Goal: Transaction & Acquisition: Purchase product/service

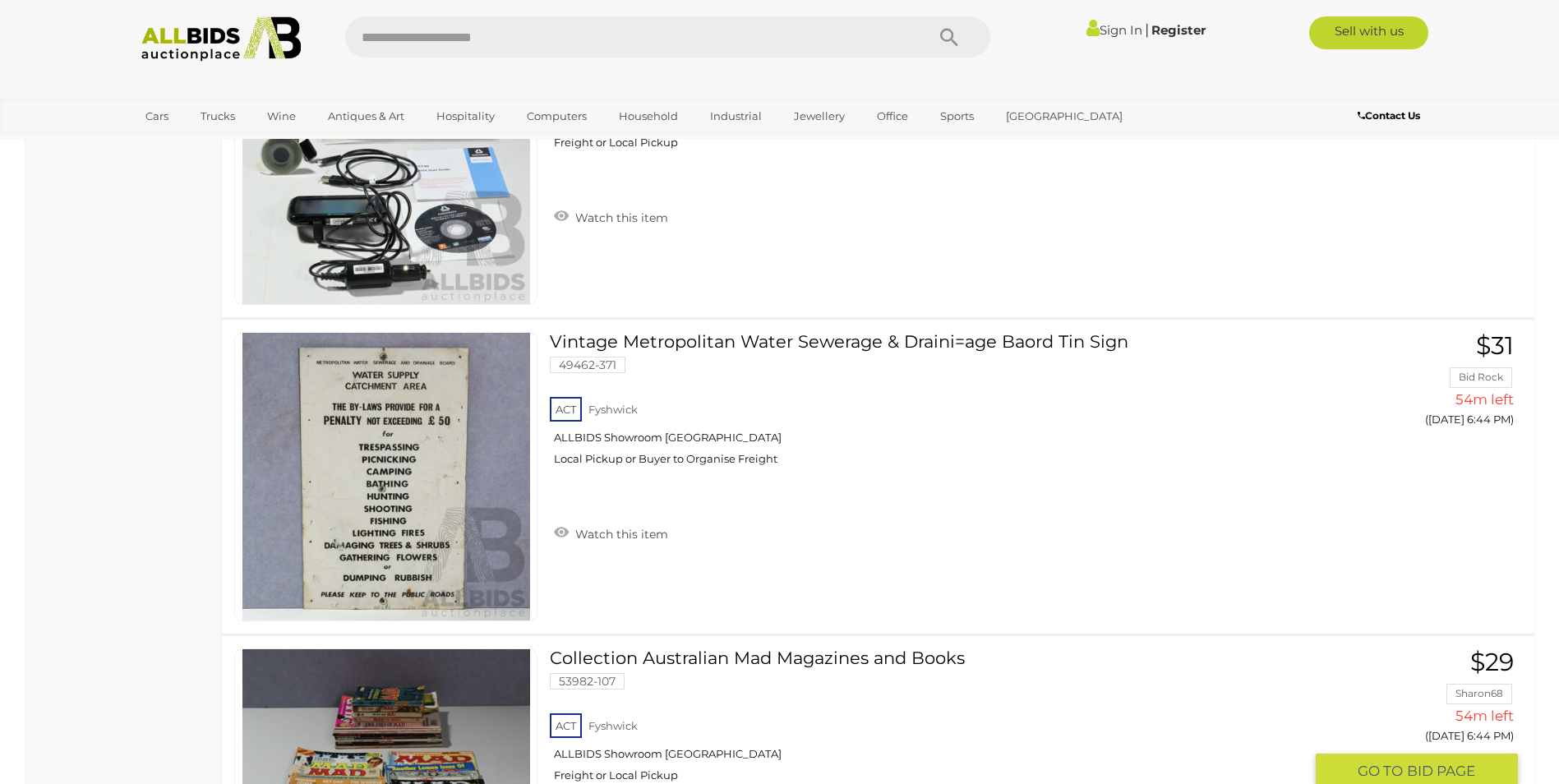
scroll to position [5587, 0]
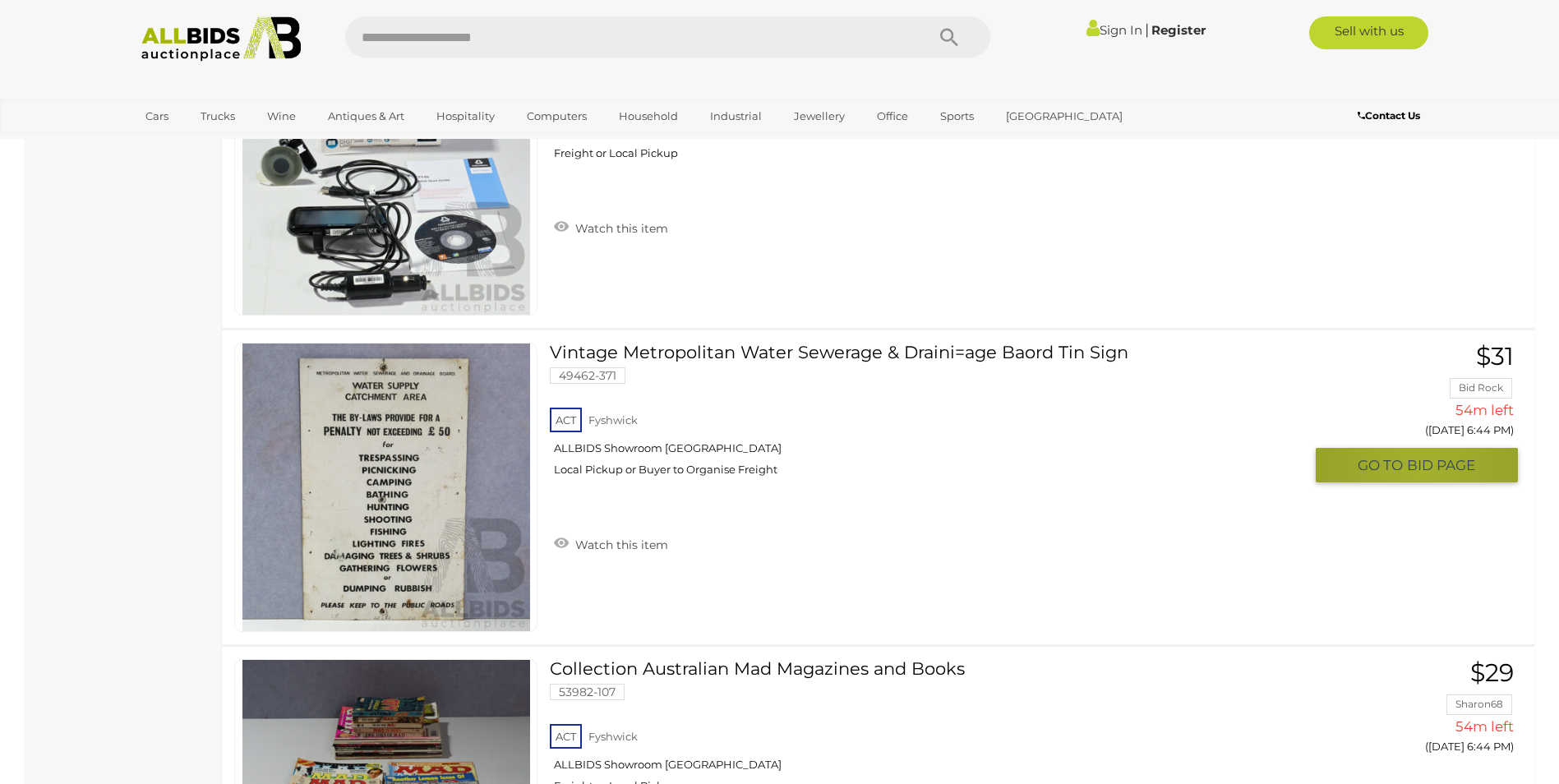
click at [1420, 468] on span "BID PAGE" at bounding box center [1441, 465] width 68 height 19
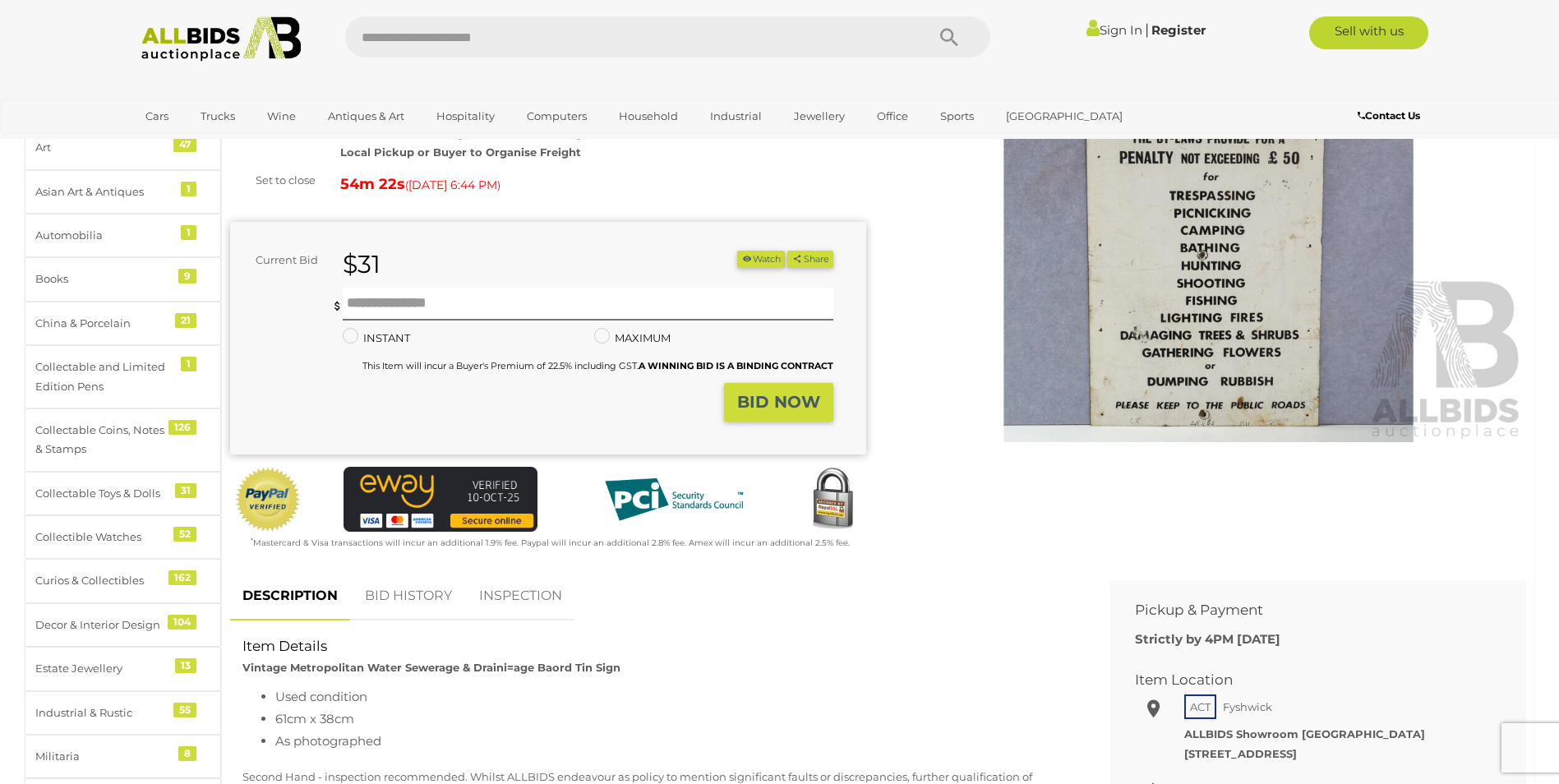
scroll to position [247, 0]
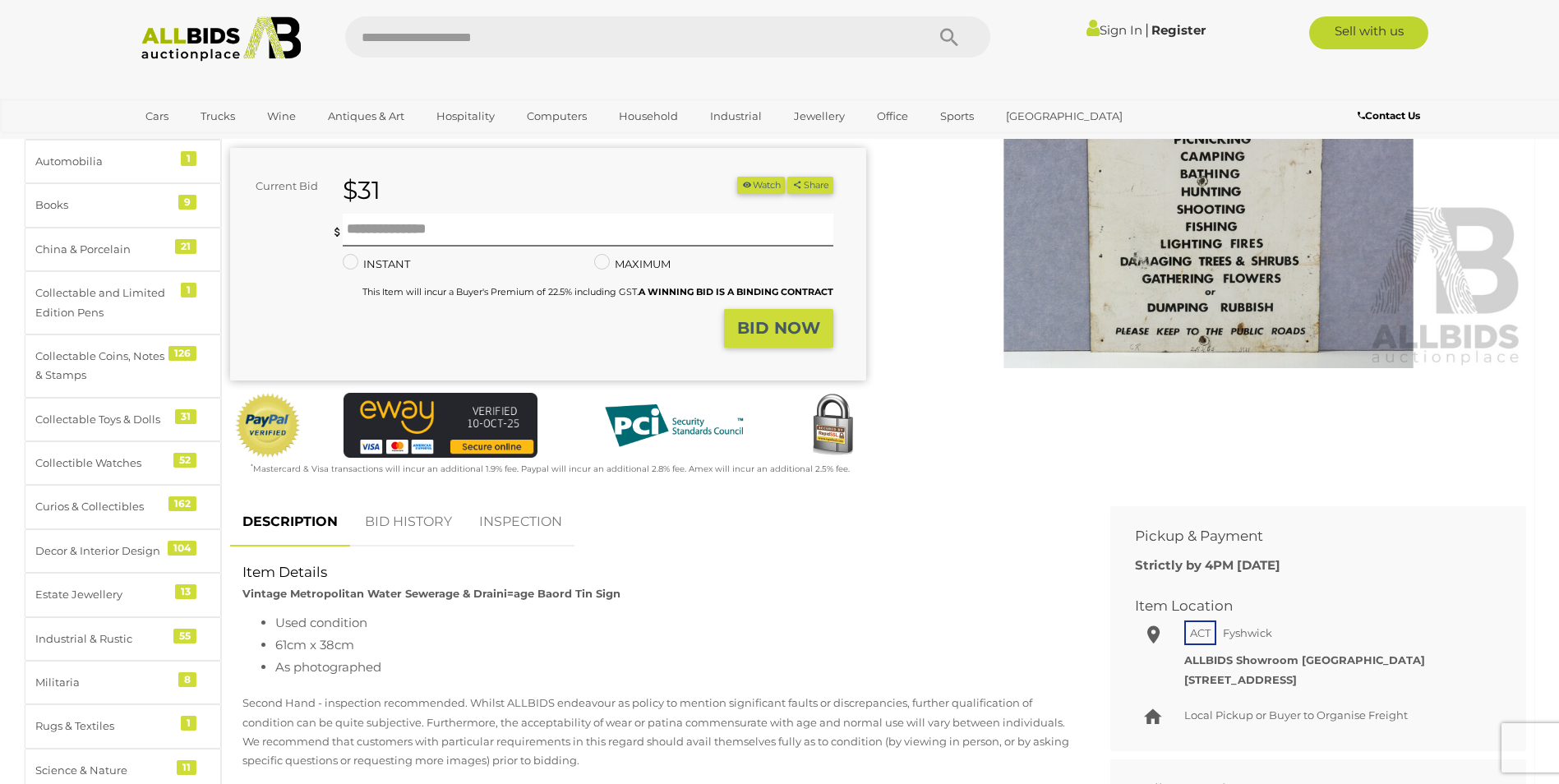
click at [410, 521] on link "BID HISTORY" at bounding box center [408, 522] width 112 height 48
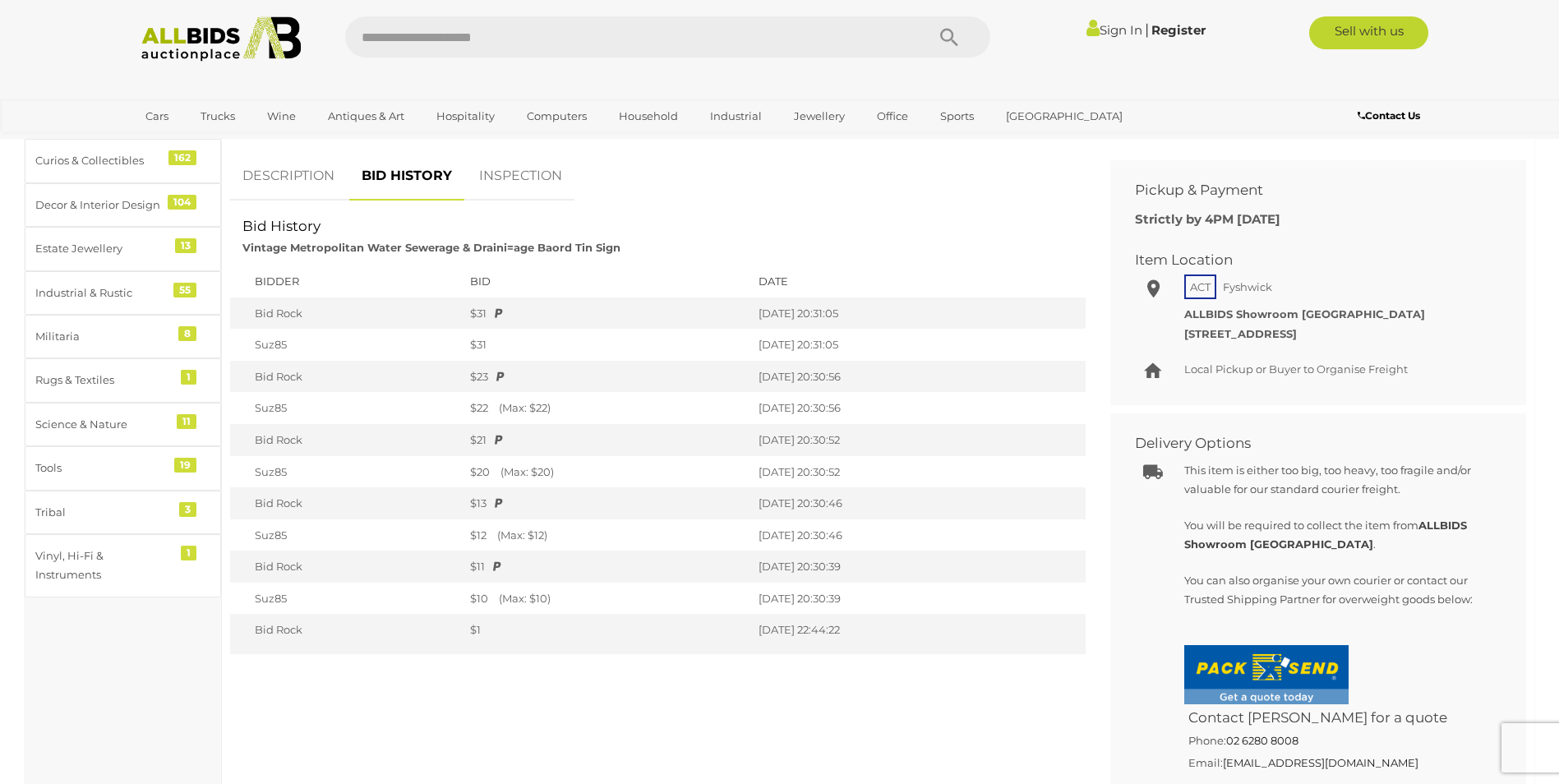
scroll to position [657, 0]
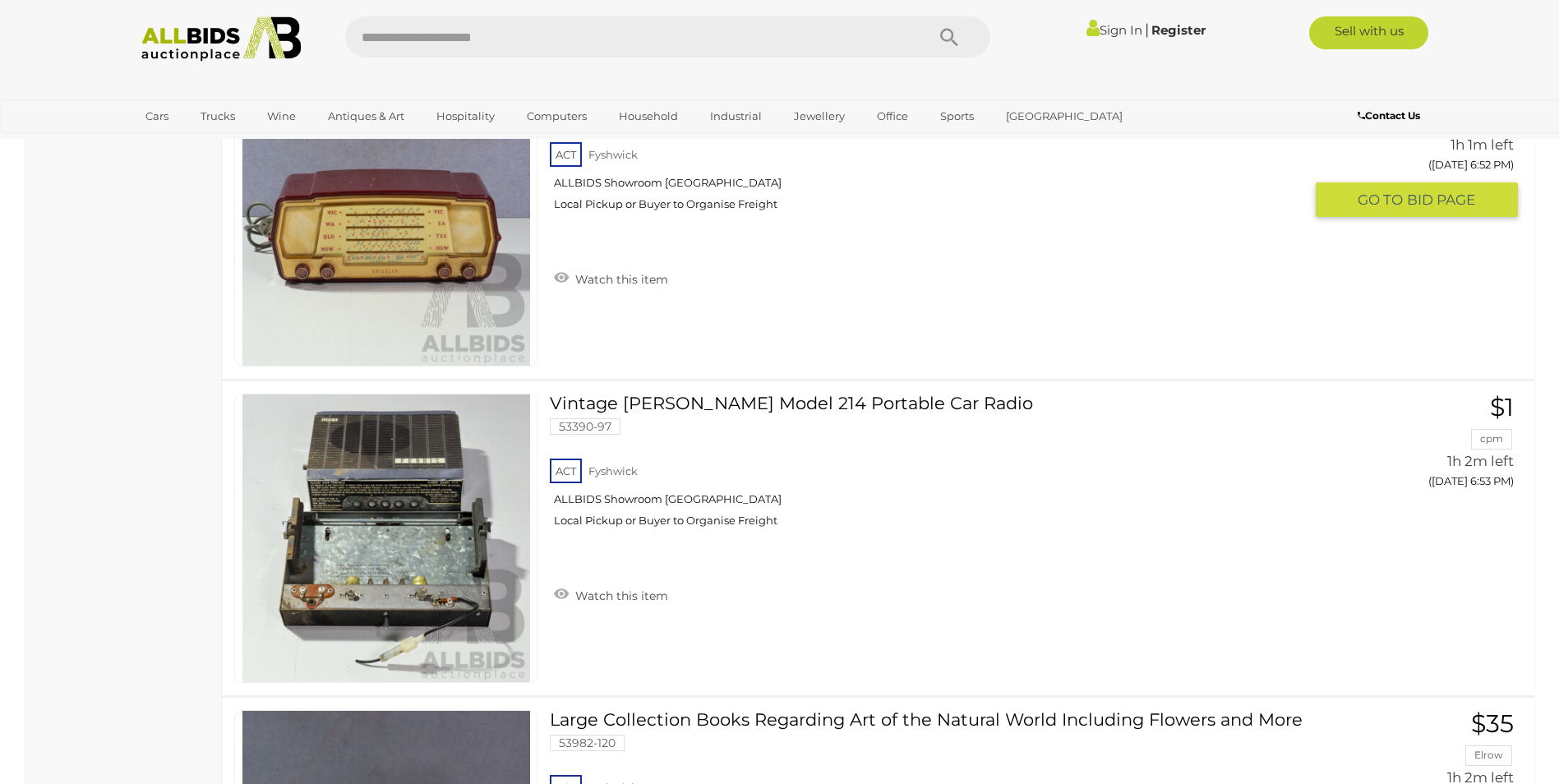
scroll to position [9695, 0]
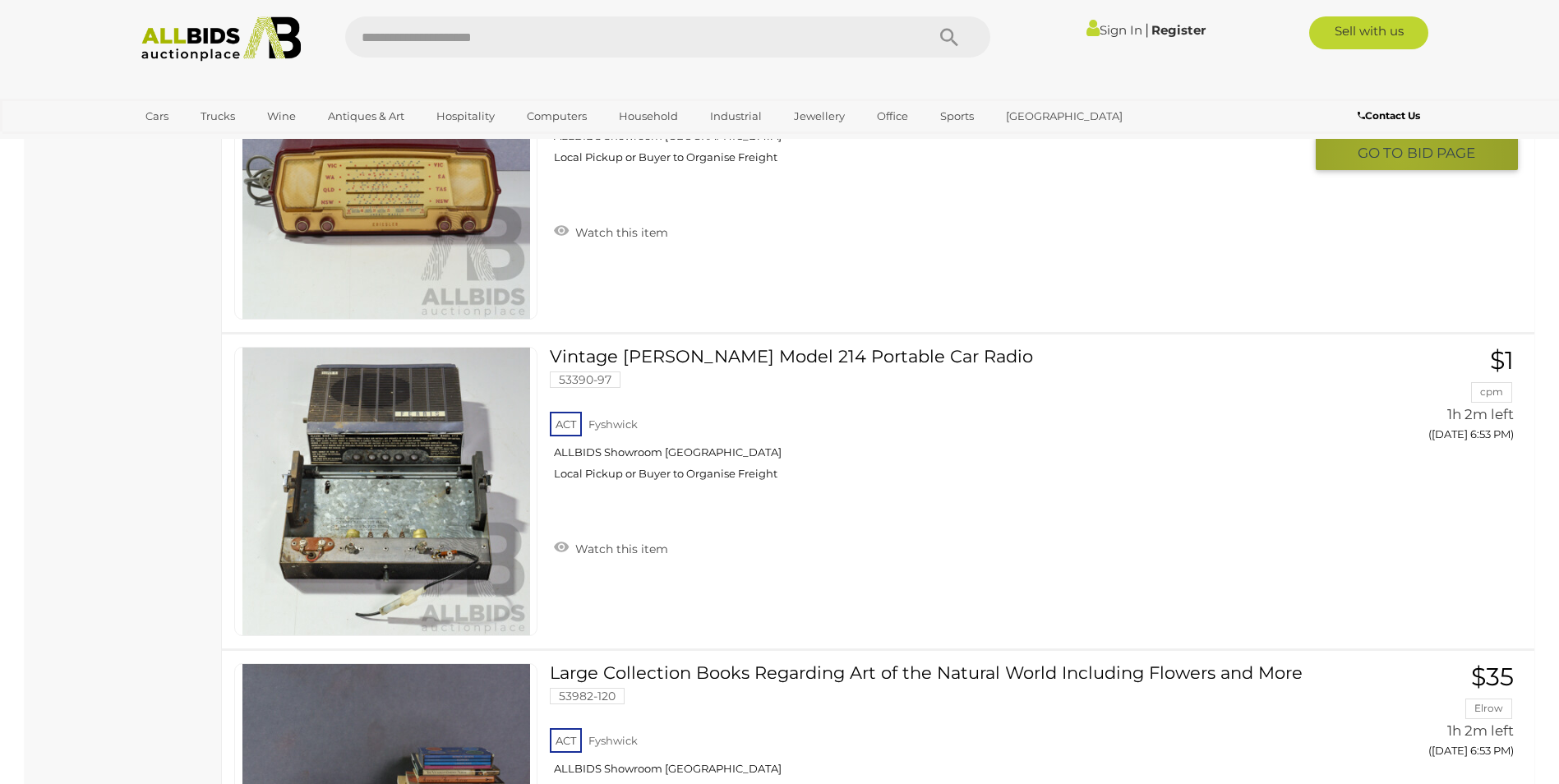
click at [1399, 157] on span "GO TO" at bounding box center [1382, 153] width 49 height 19
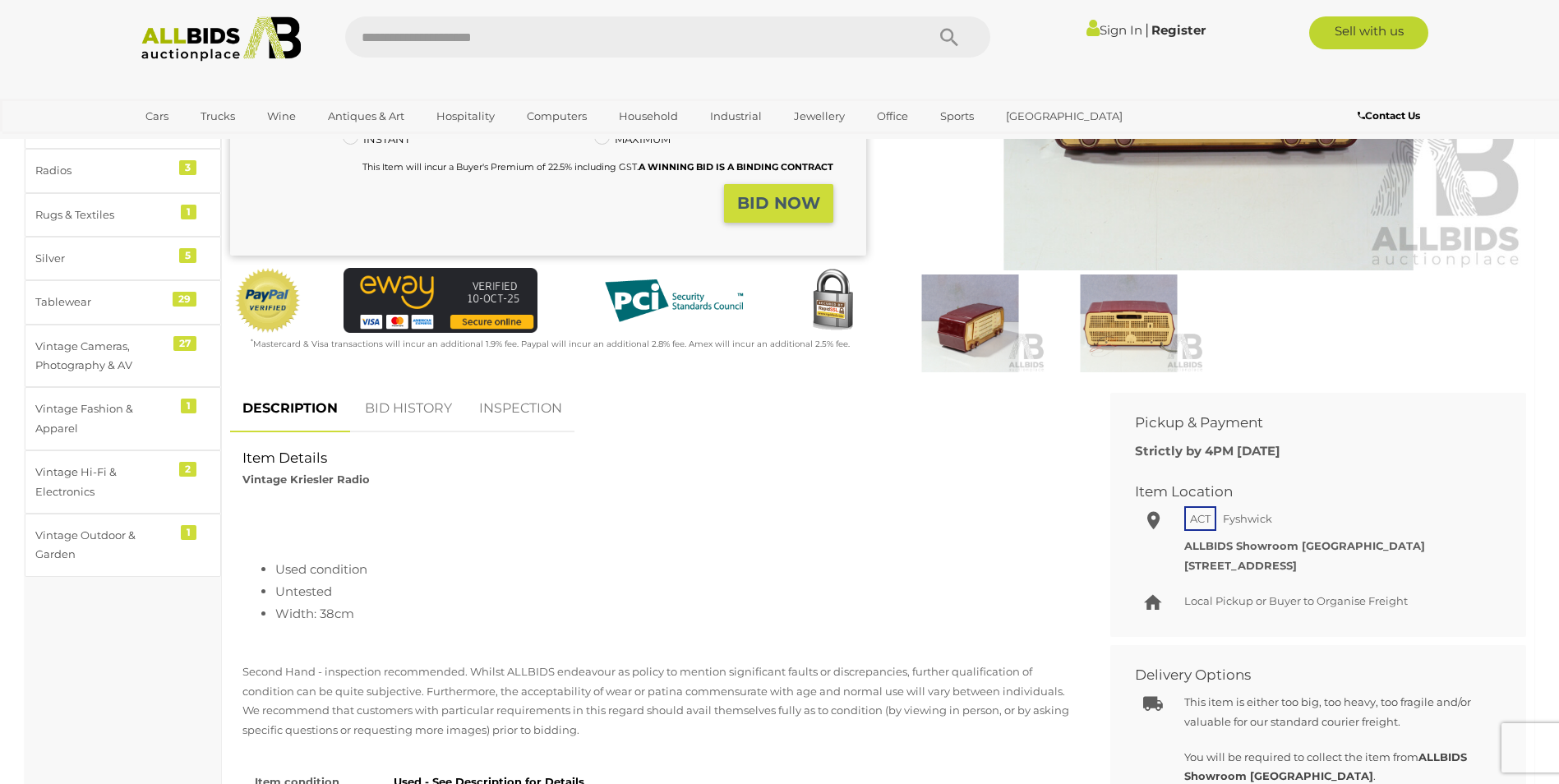
scroll to position [411, 0]
